Goal: Task Accomplishment & Management: Use online tool/utility

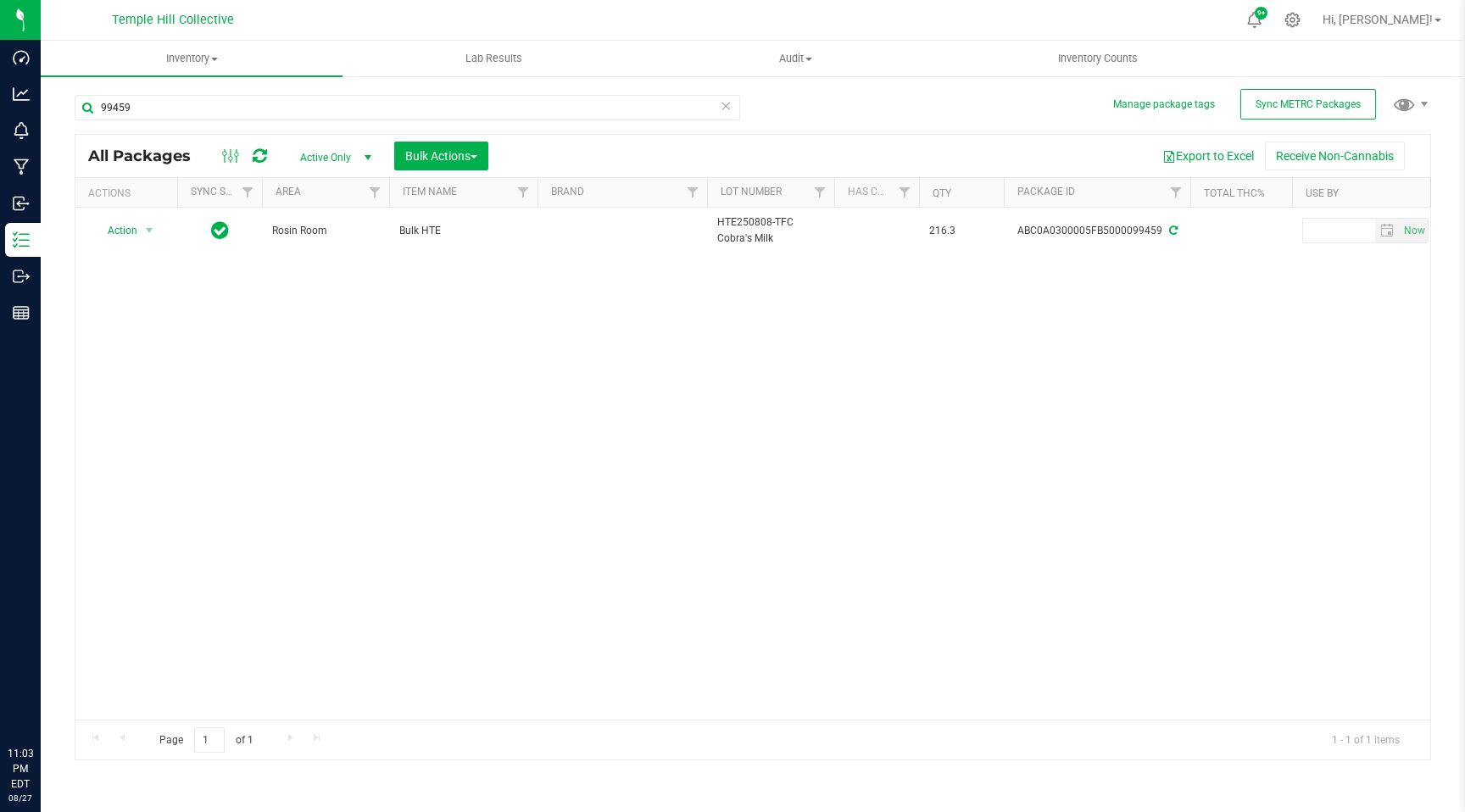
click at [248, 112] on input "99459" at bounding box center [407, 107] width 665 height 25
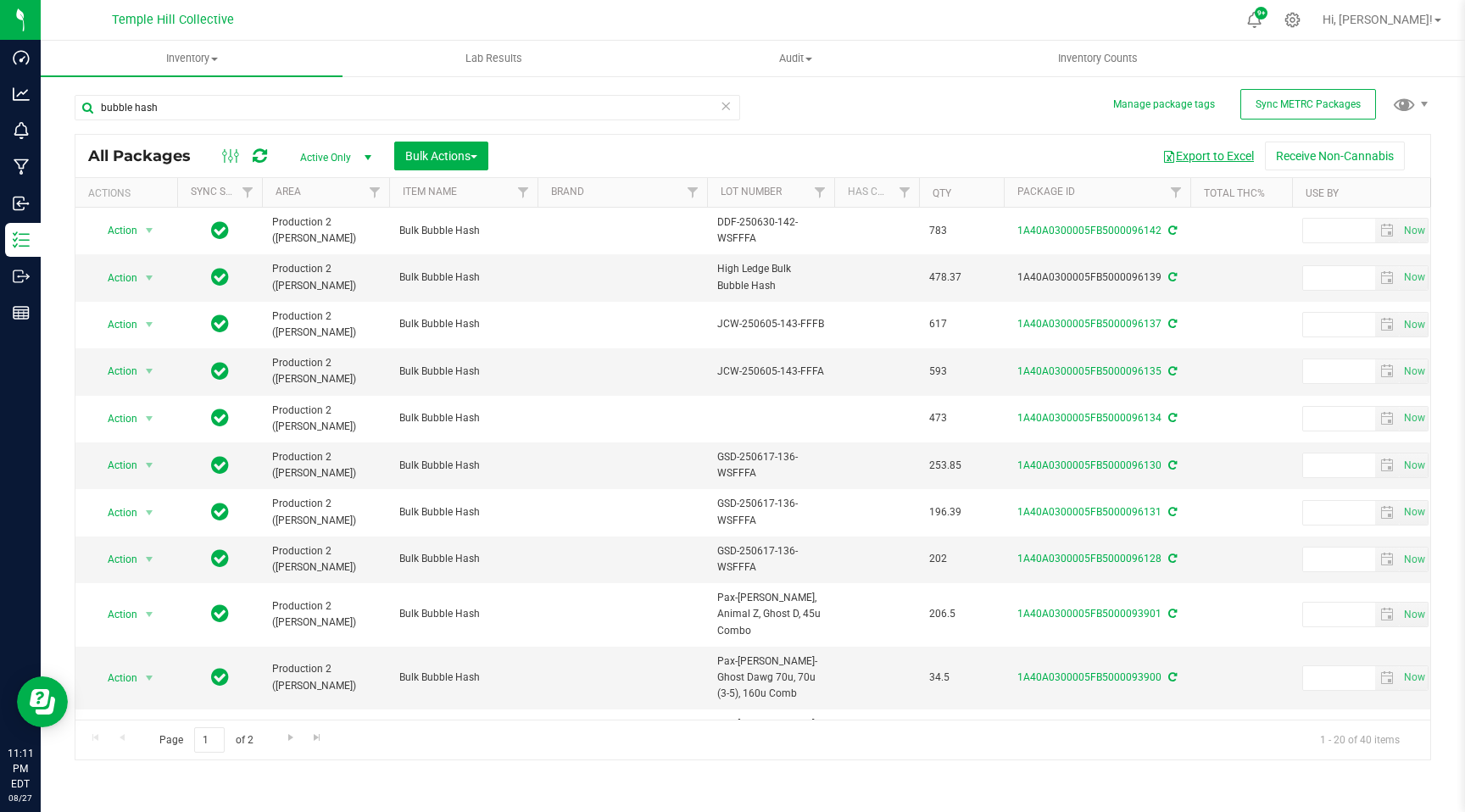
click at [1186, 156] on button "Export to Excel" at bounding box center [1208, 156] width 114 height 29
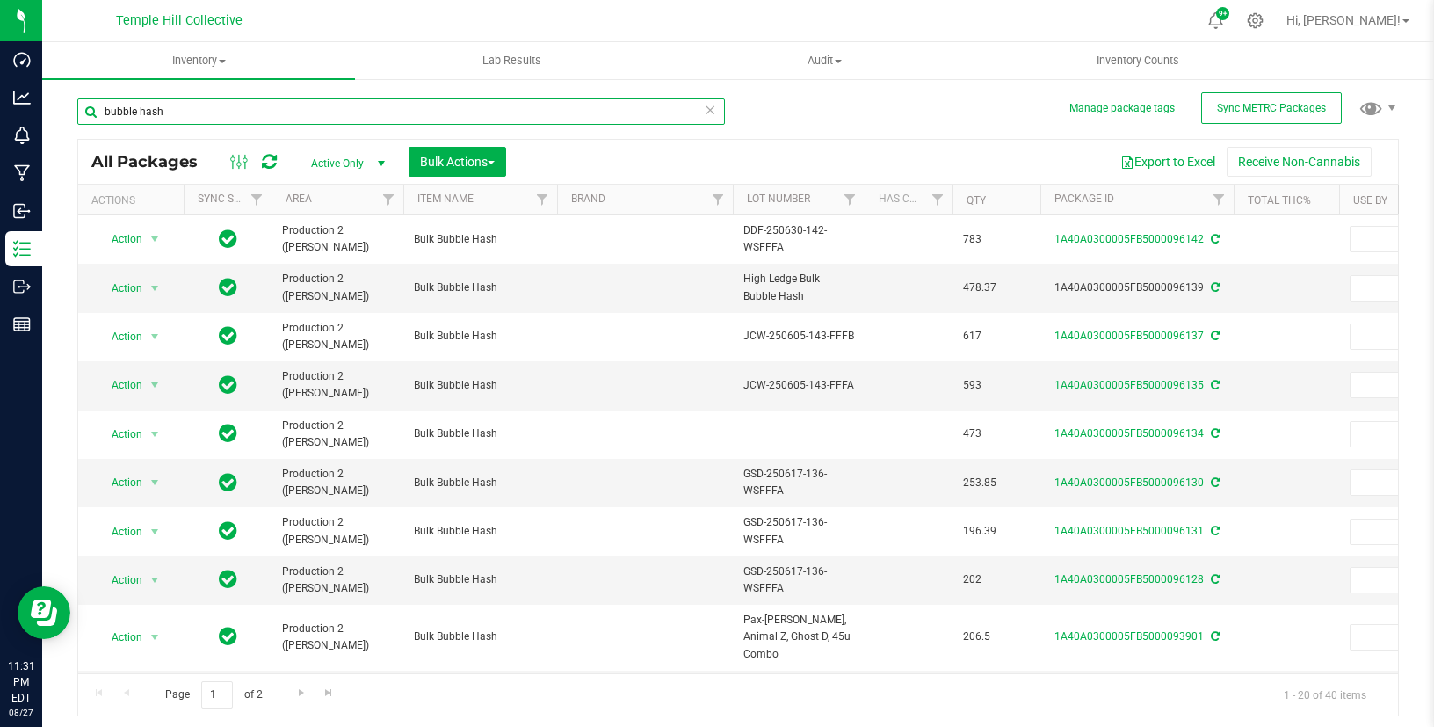
click at [254, 122] on input "bubble hash" at bounding box center [401, 111] width 648 height 26
type input "gsd"
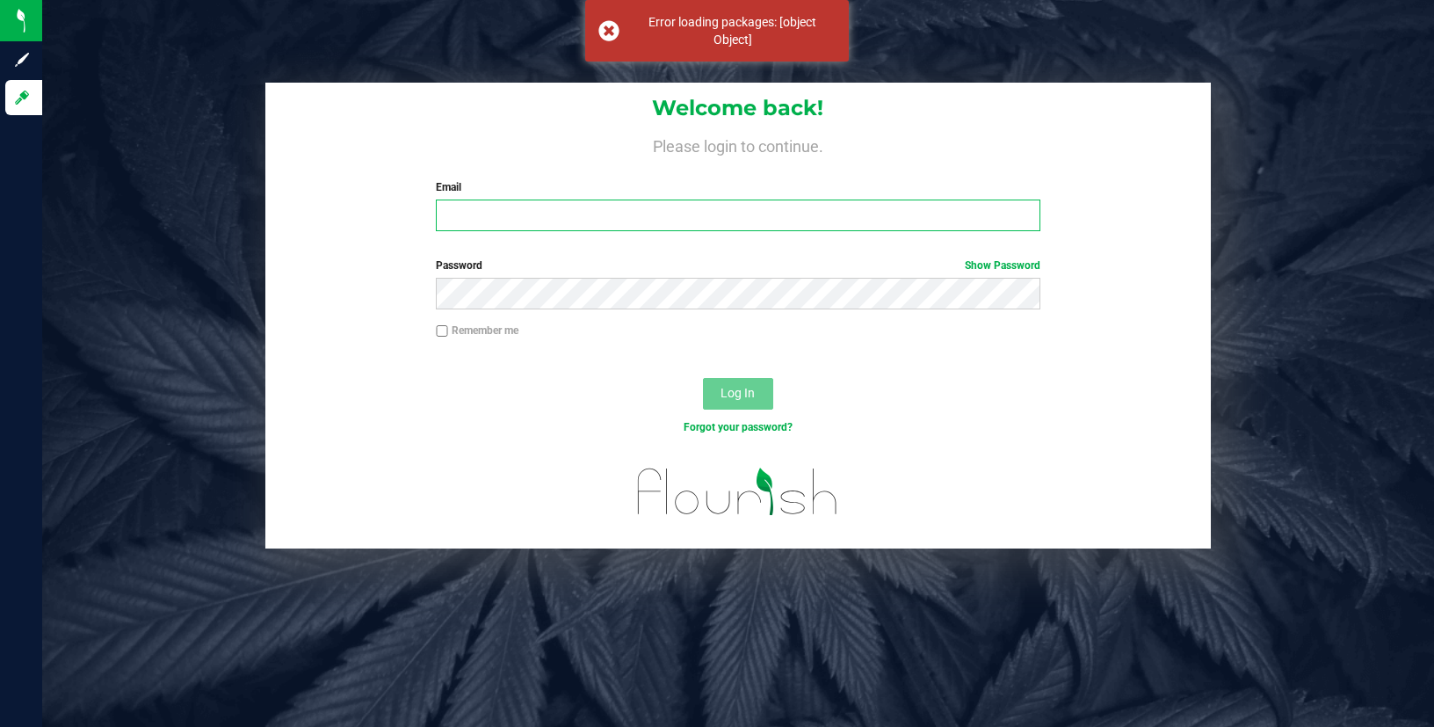
click at [561, 216] on input "Email" at bounding box center [738, 216] width 604 height 32
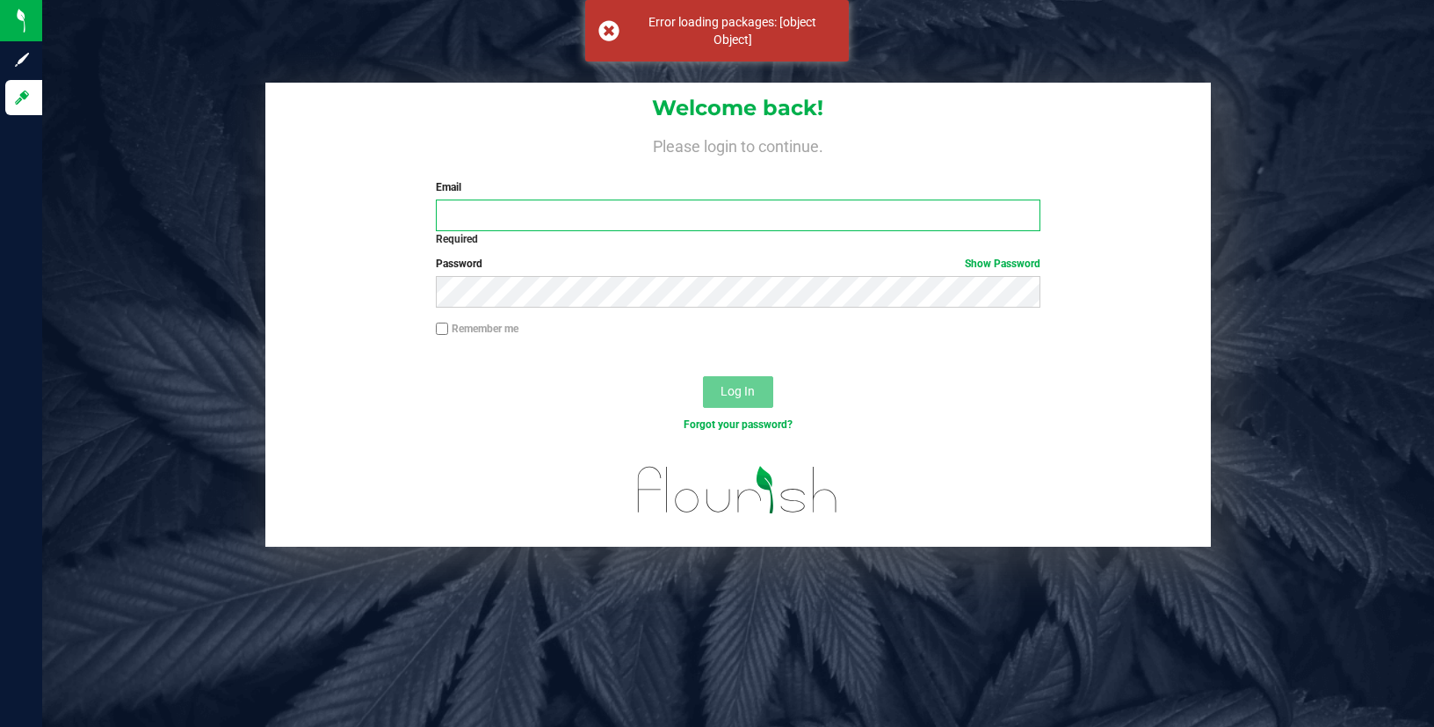
type input "[PERSON_NAME][EMAIL_ADDRESS][DOMAIN_NAME]"
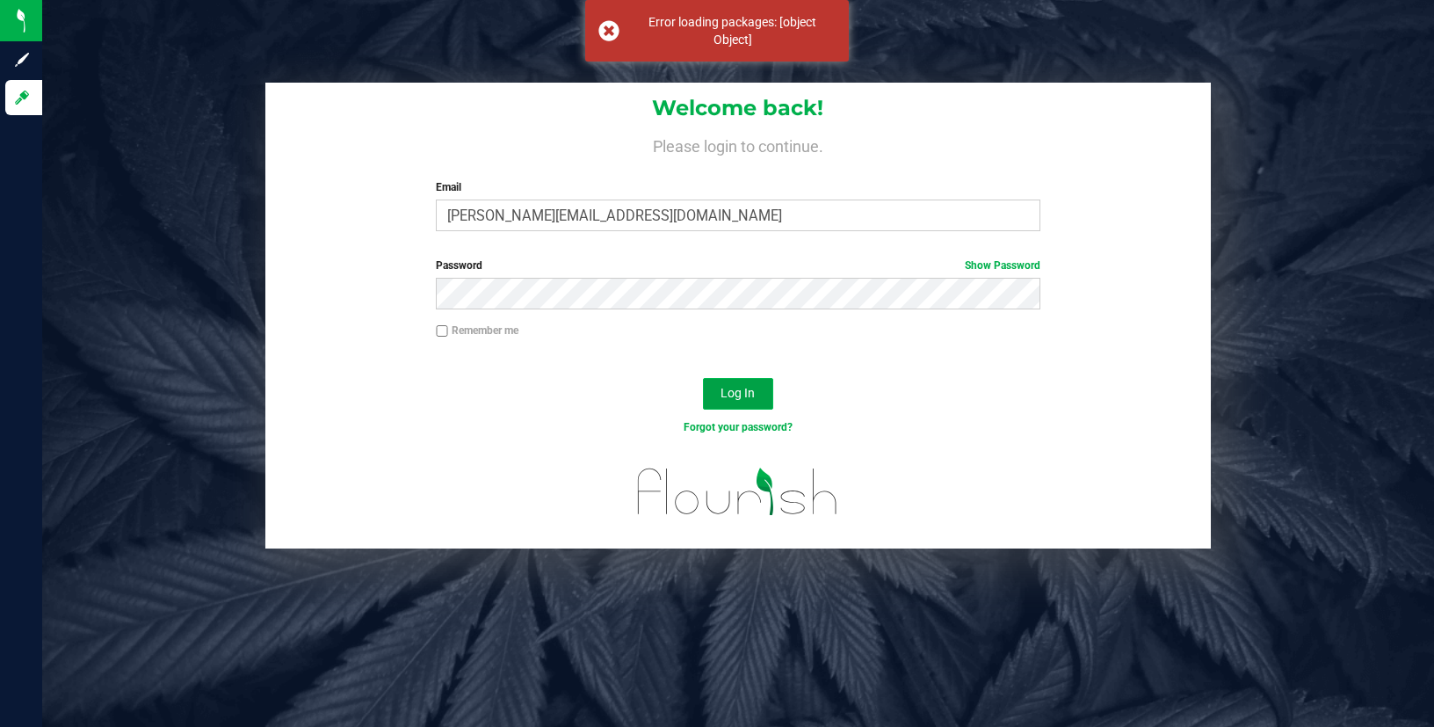
click at [708, 388] on button "Log In" at bounding box center [738, 394] width 70 height 32
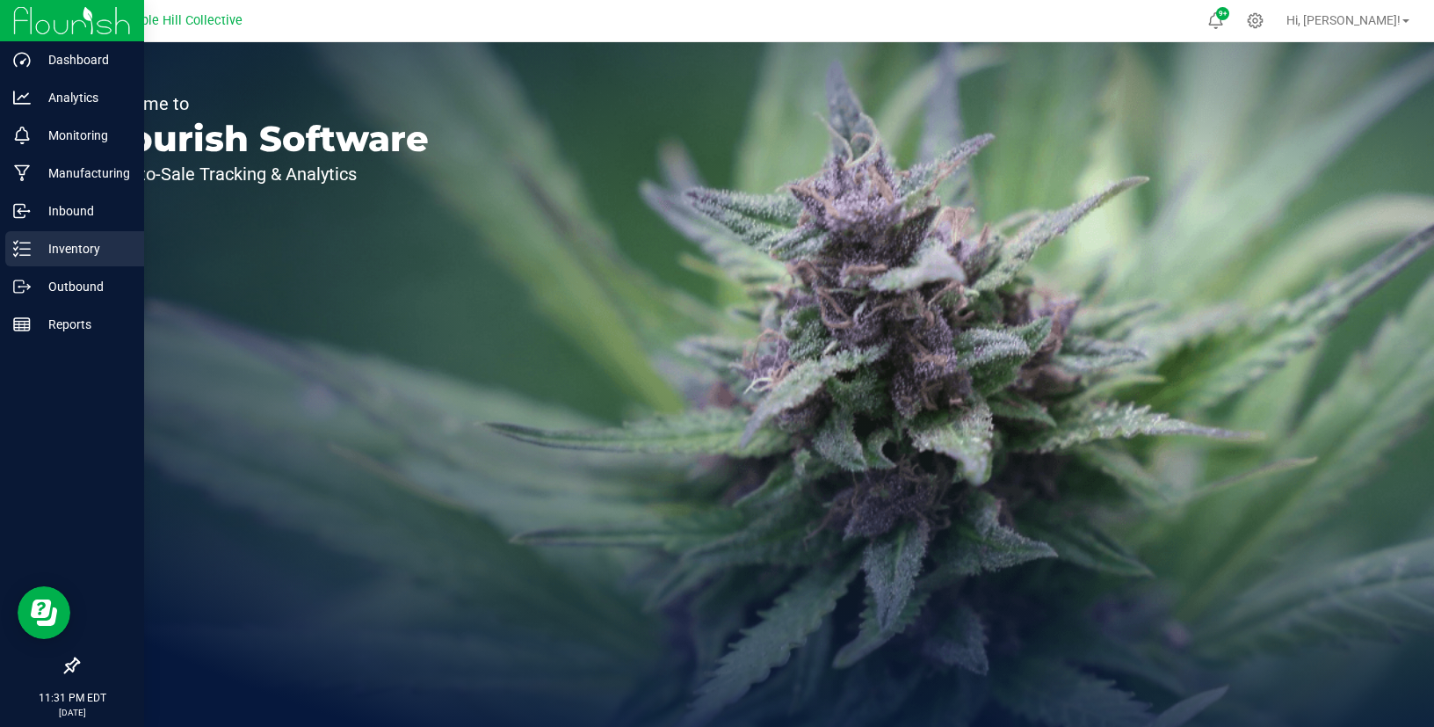
click at [60, 250] on p "Inventory" at bounding box center [83, 248] width 105 height 21
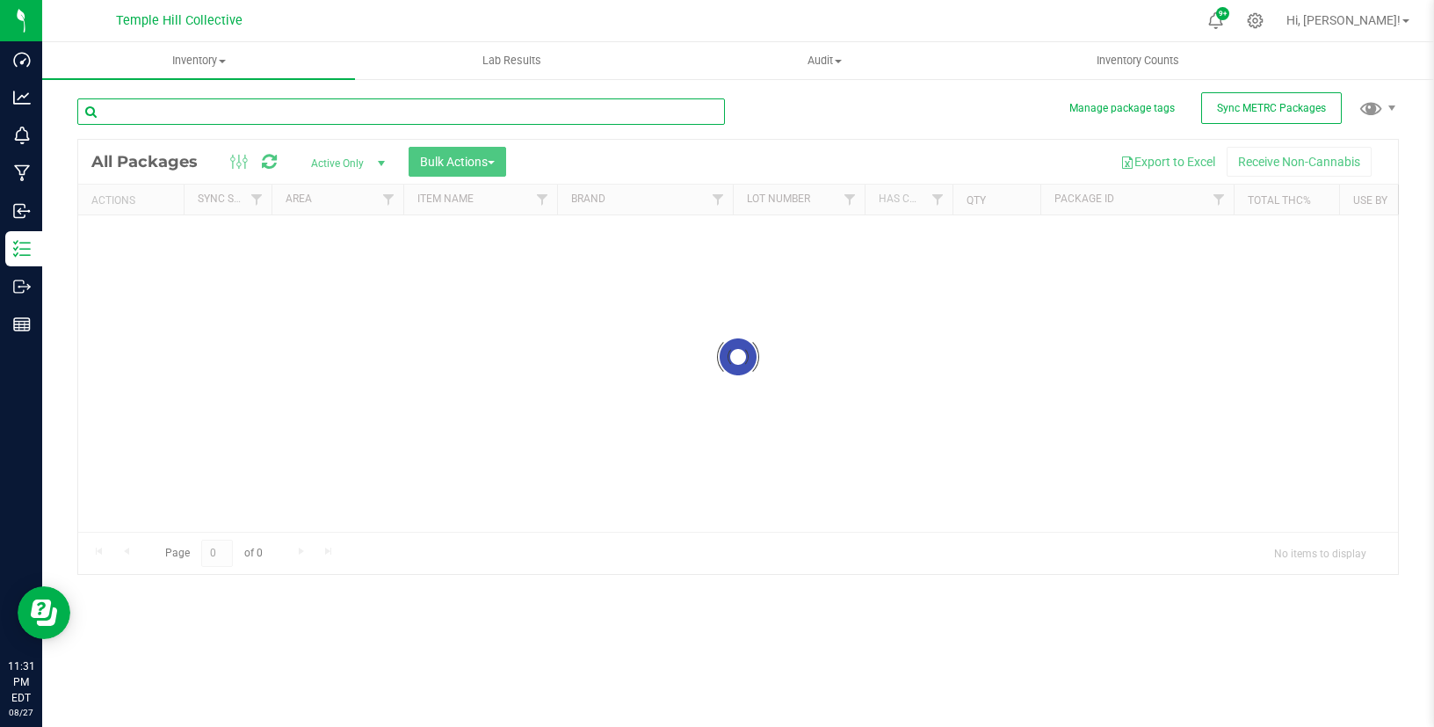
click at [214, 112] on input "text" at bounding box center [401, 111] width 648 height 26
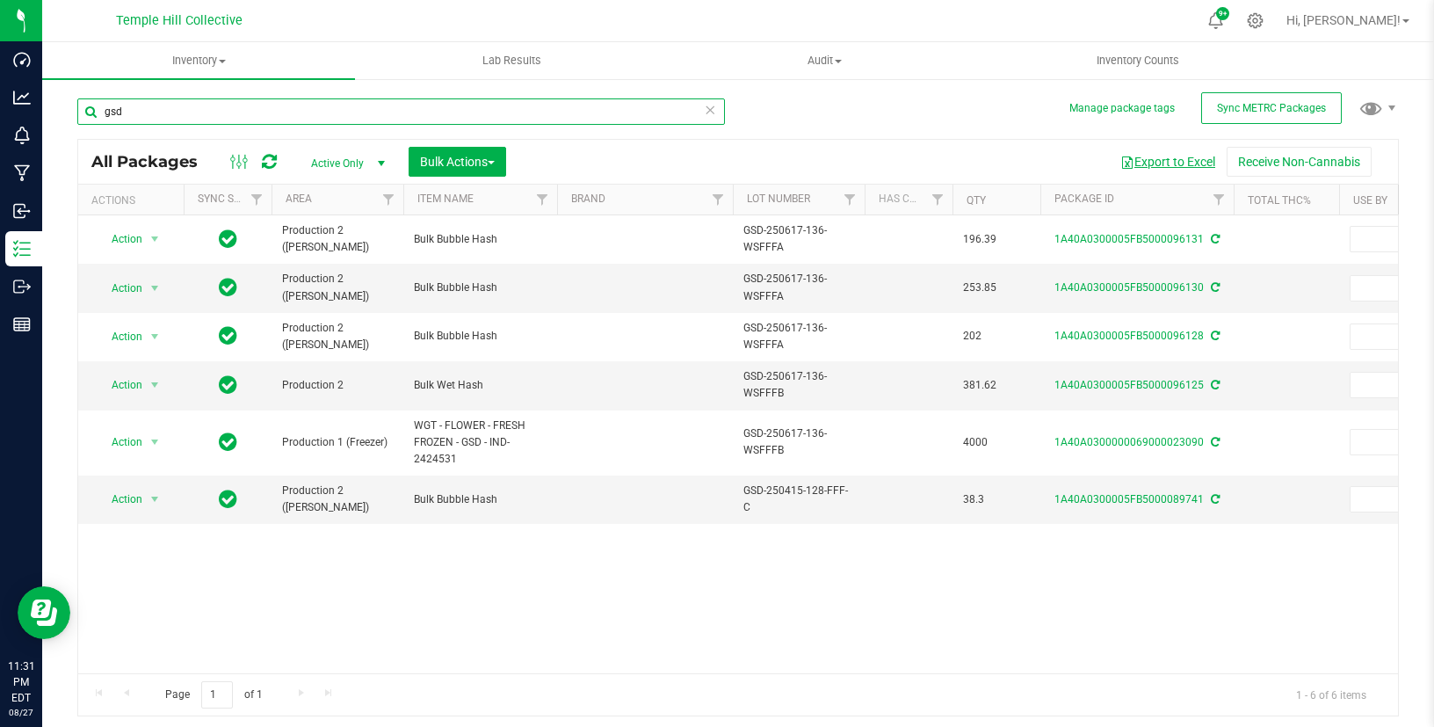
type input "gsd"
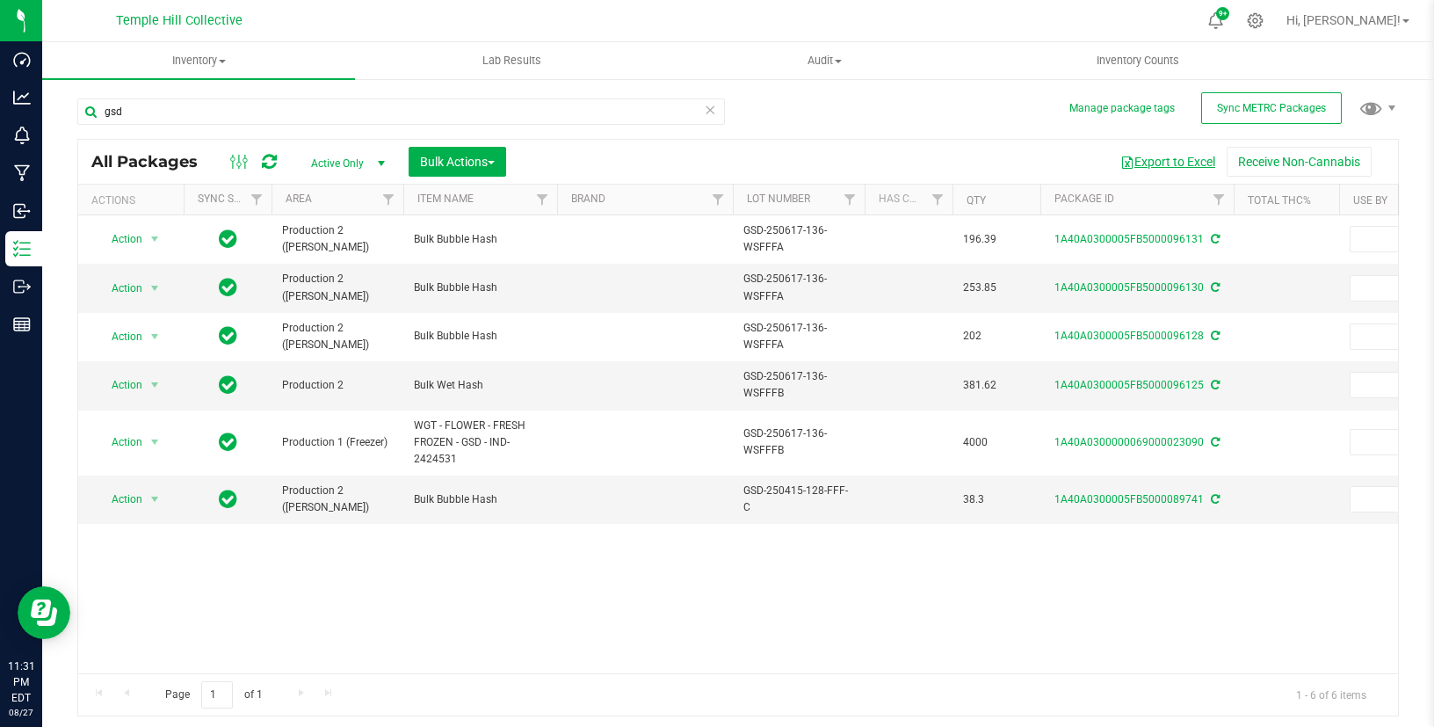
click at [1196, 164] on button "Export to Excel" at bounding box center [1168, 162] width 118 height 30
